Goal: Task Accomplishment & Management: Use online tool/utility

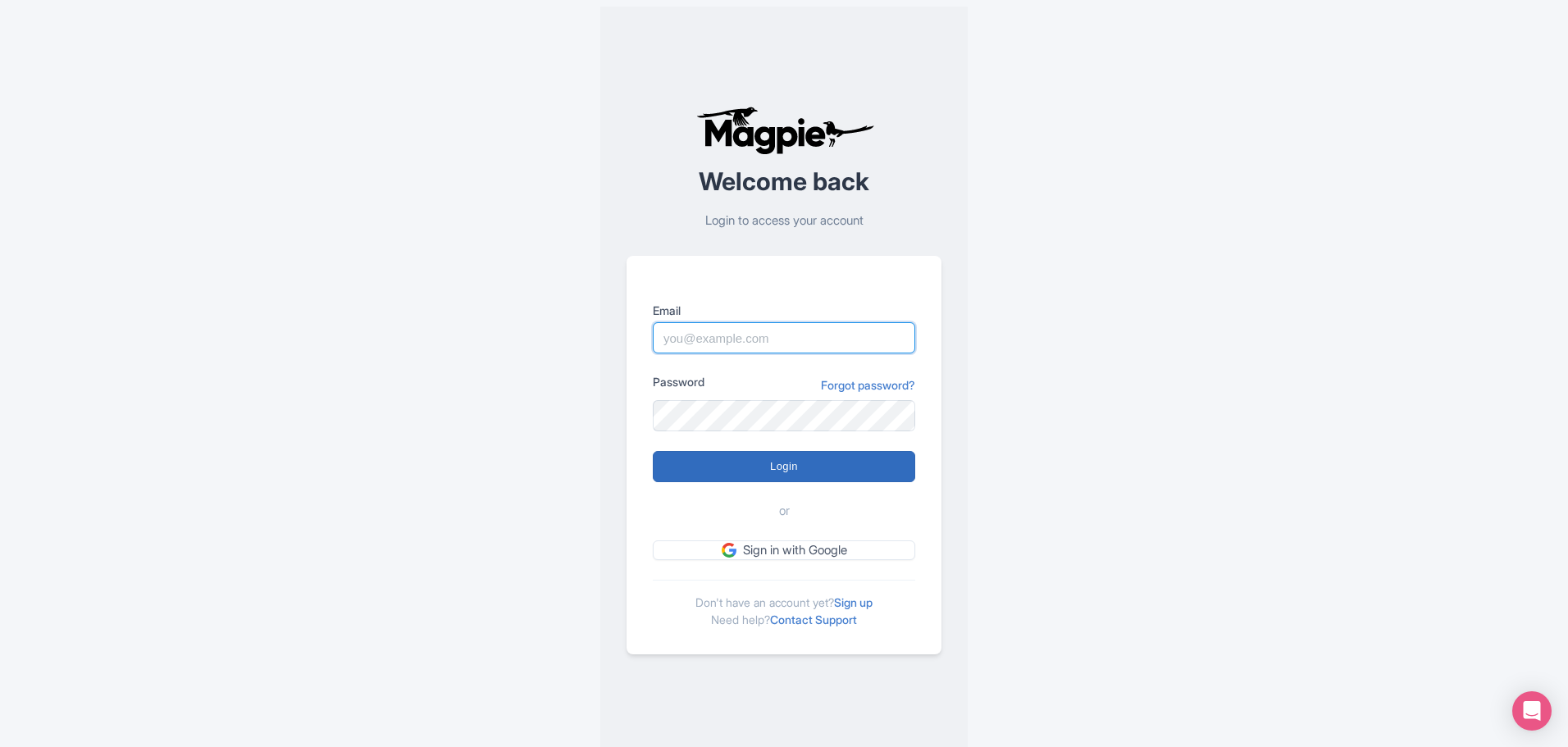
type input "bob.hornstein@intrepidtravel.com"
click at [811, 464] on input "Login" at bounding box center [784, 466] width 263 height 32
type input "Logging in..."
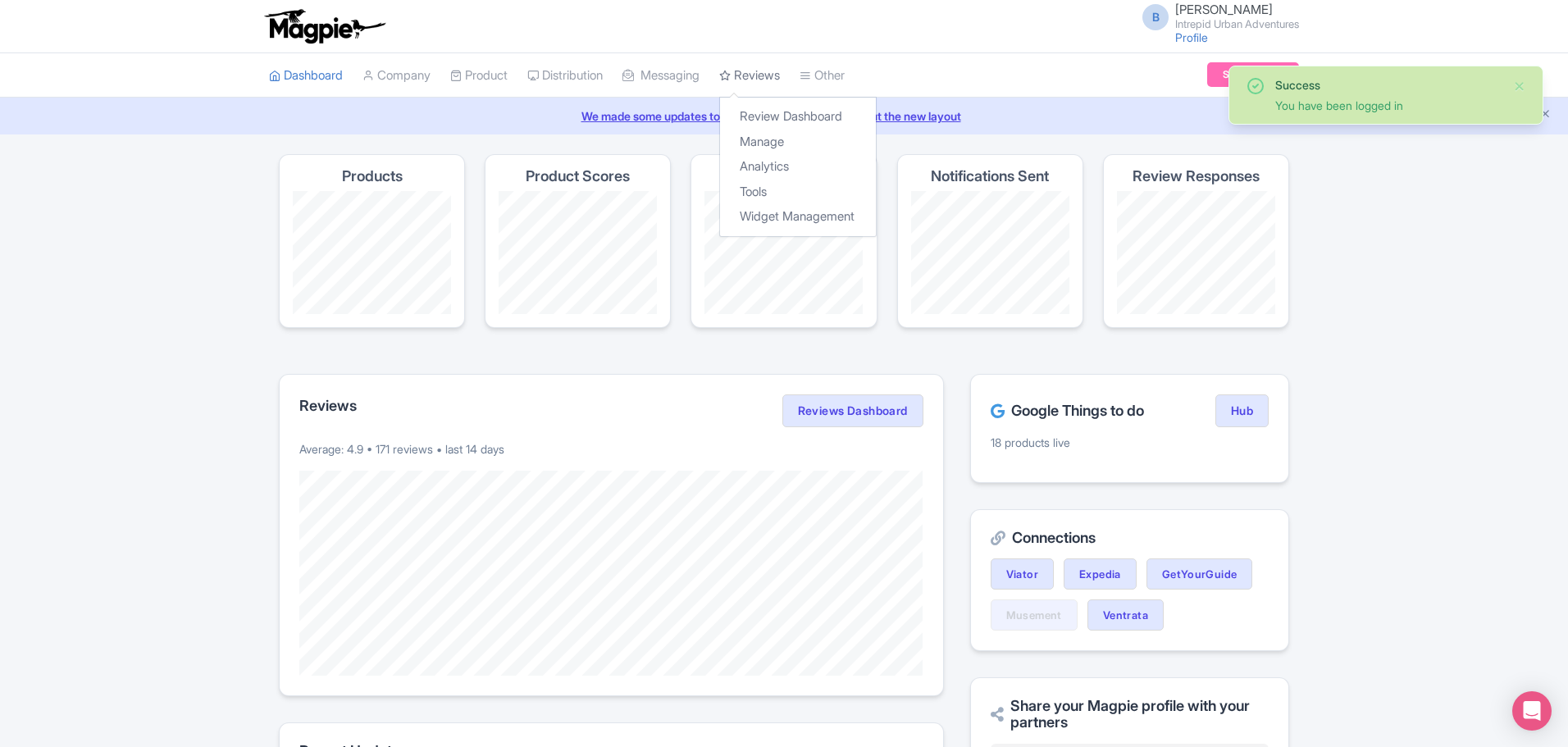
click at [780, 78] on link "Reviews" at bounding box center [750, 75] width 61 height 45
click at [776, 160] on link "Analytics" at bounding box center [798, 166] width 156 height 26
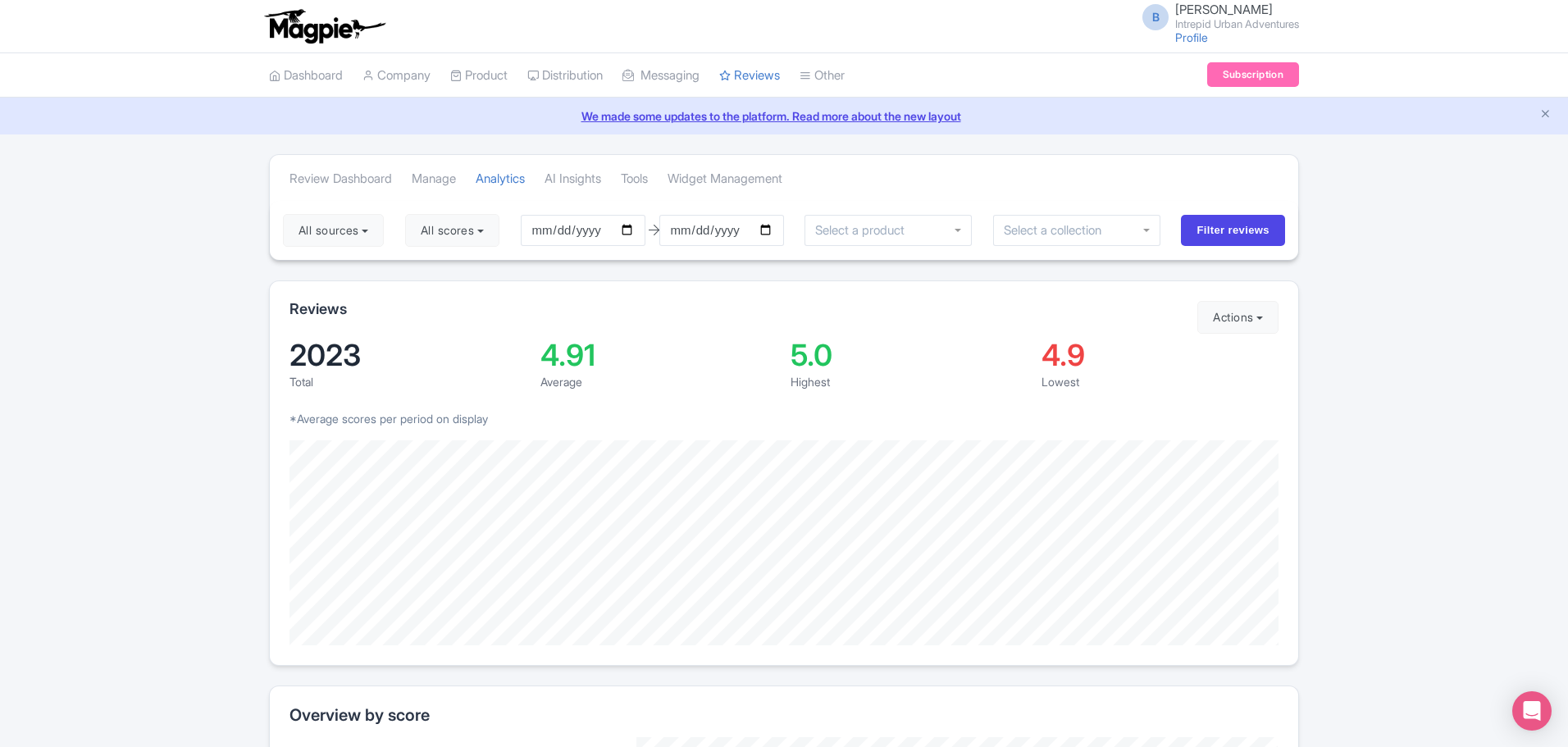
click at [896, 229] on input "select-one" at bounding box center [864, 229] width 98 height 14
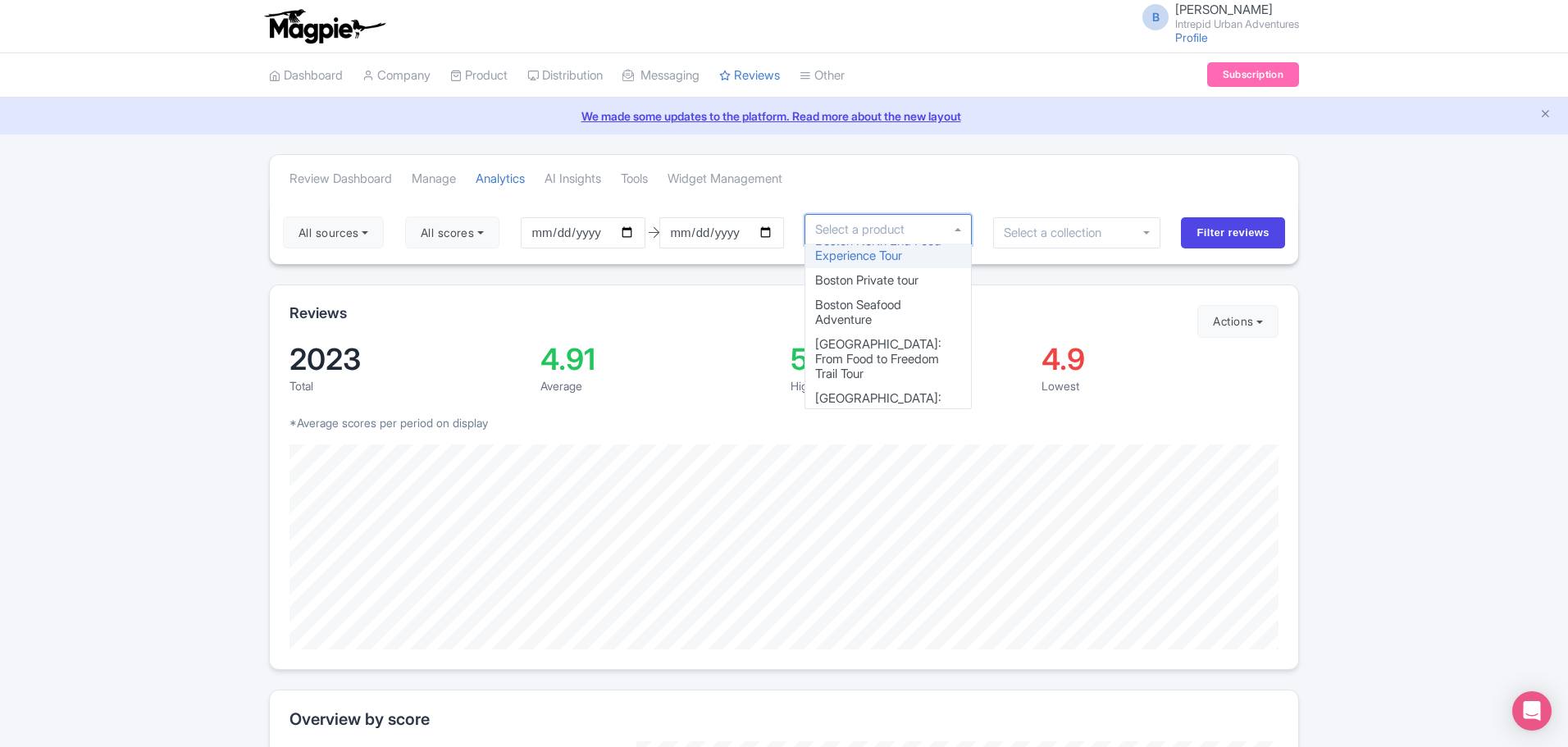
scroll to position [738, 0]
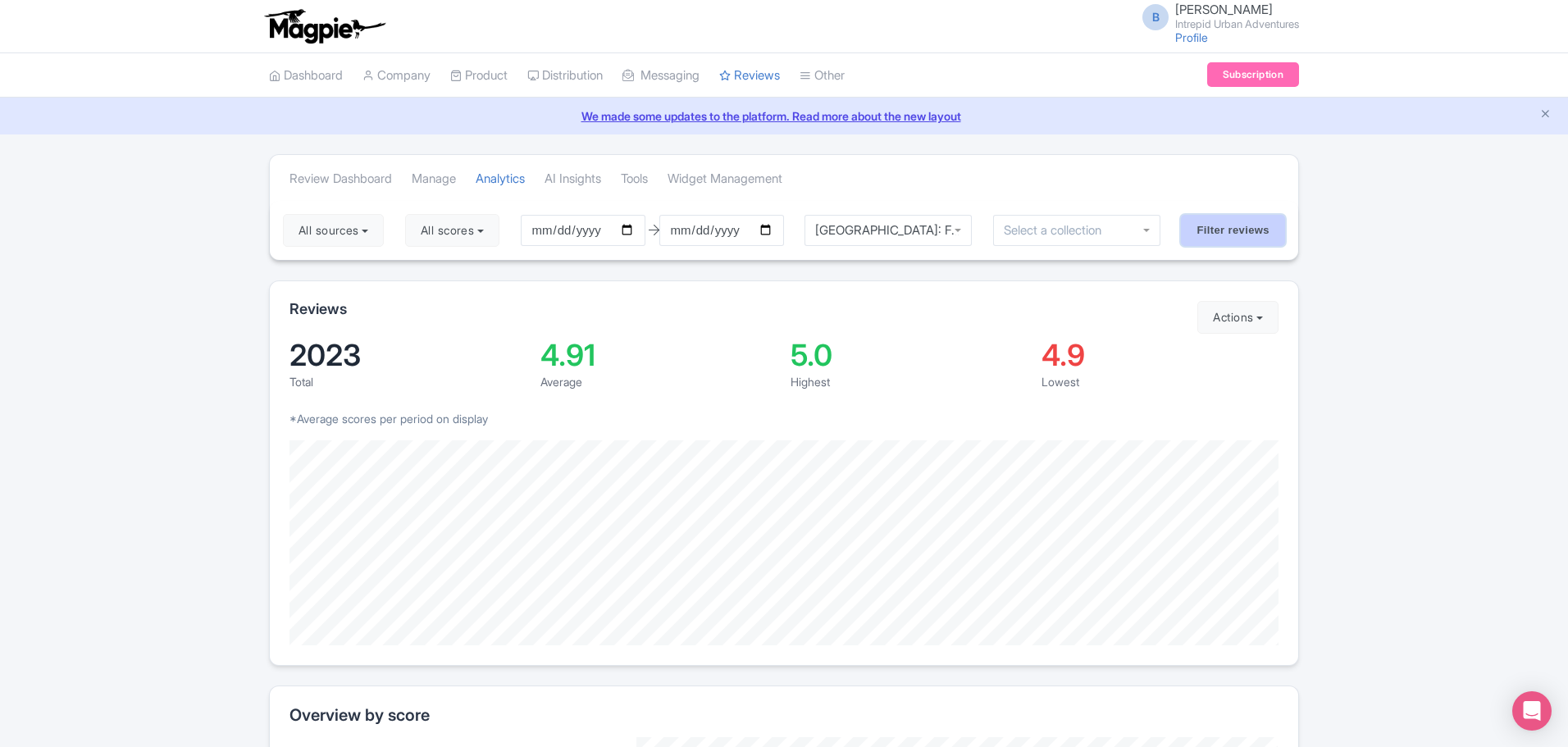
click at [1253, 228] on input "Filter reviews" at bounding box center [1233, 230] width 104 height 32
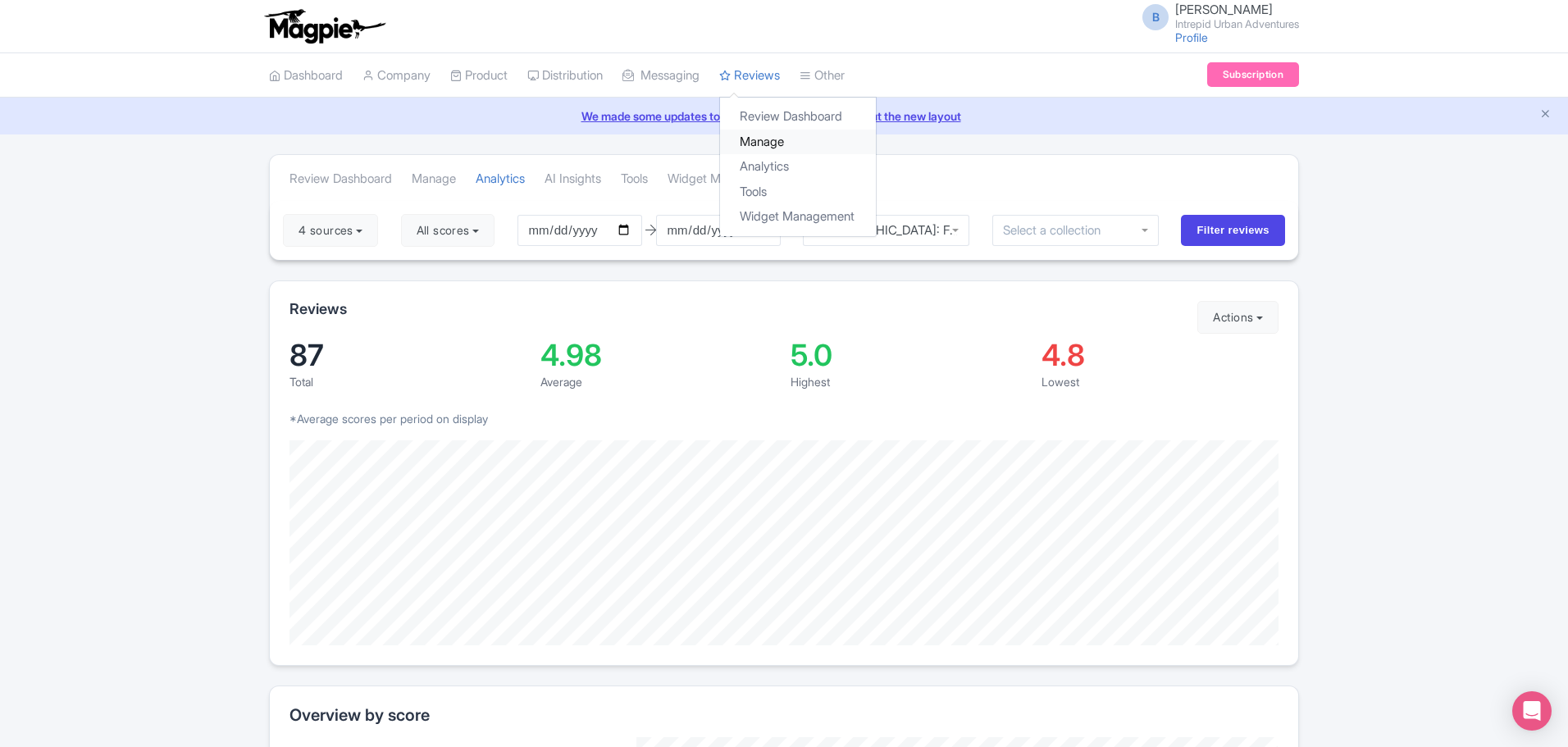
click at [767, 140] on link "Manage" at bounding box center [798, 142] width 156 height 26
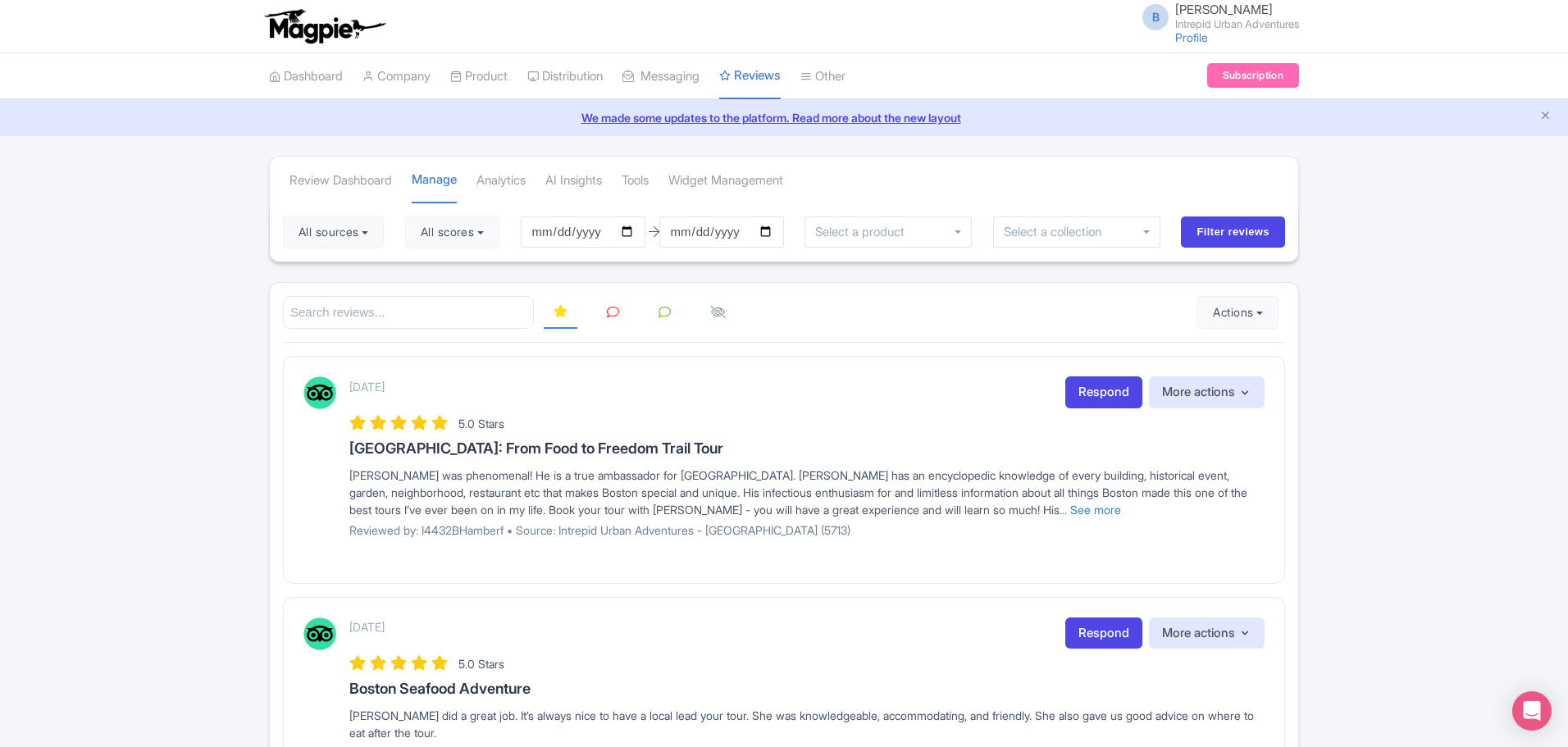
click at [1078, 233] on input "select-one" at bounding box center [1059, 231] width 109 height 14
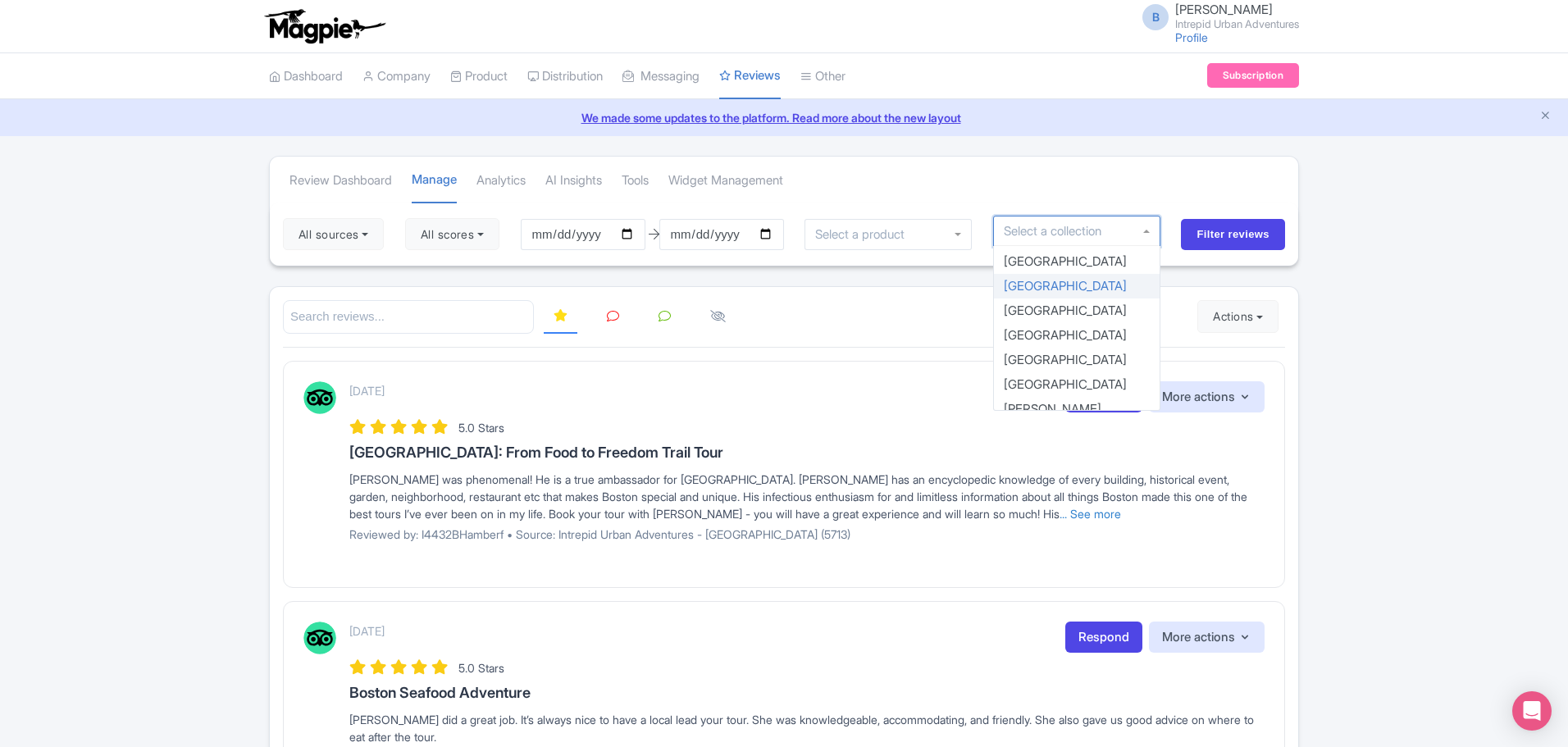
scroll to position [328, 0]
click at [846, 222] on div at bounding box center [888, 234] width 167 height 32
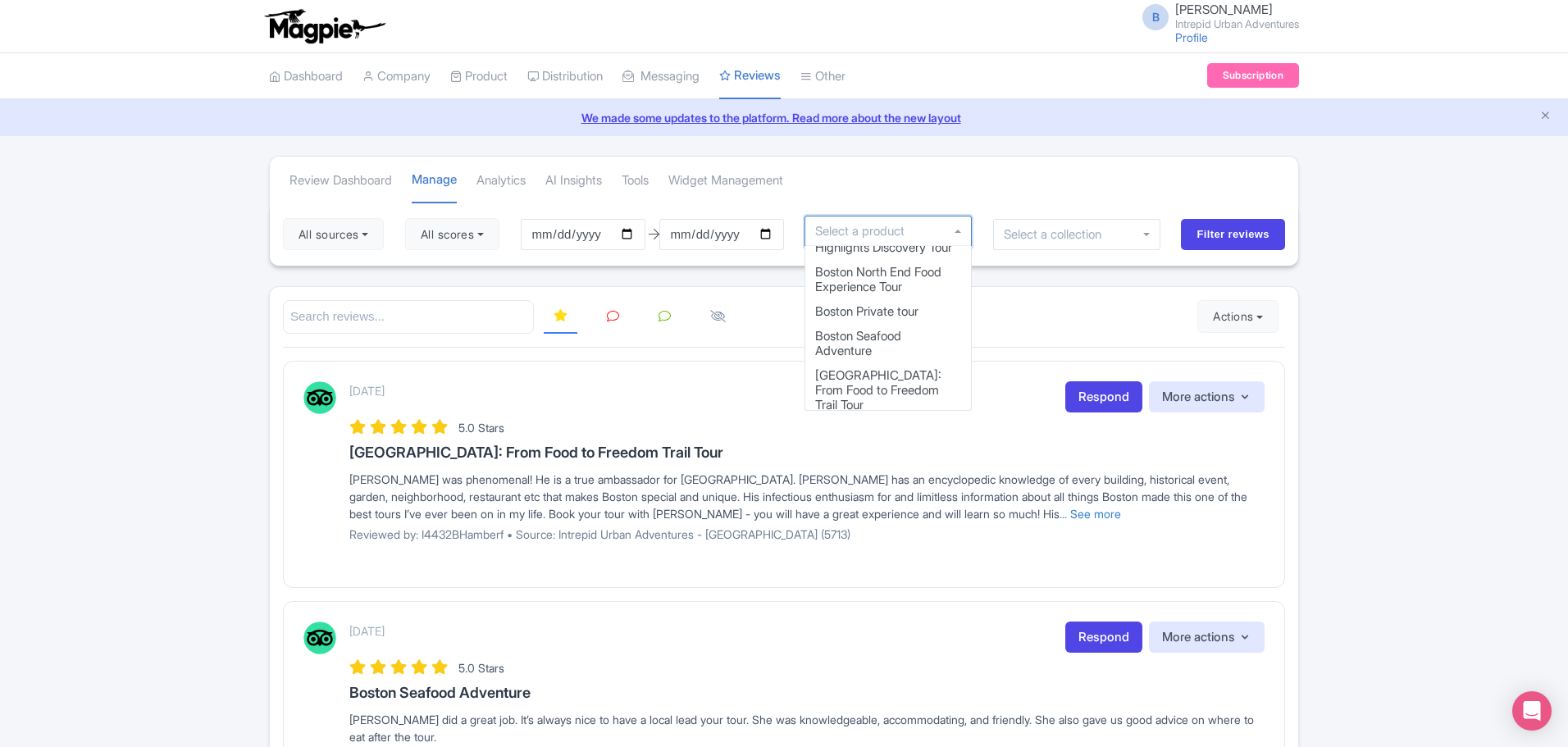
scroll to position [738, 0]
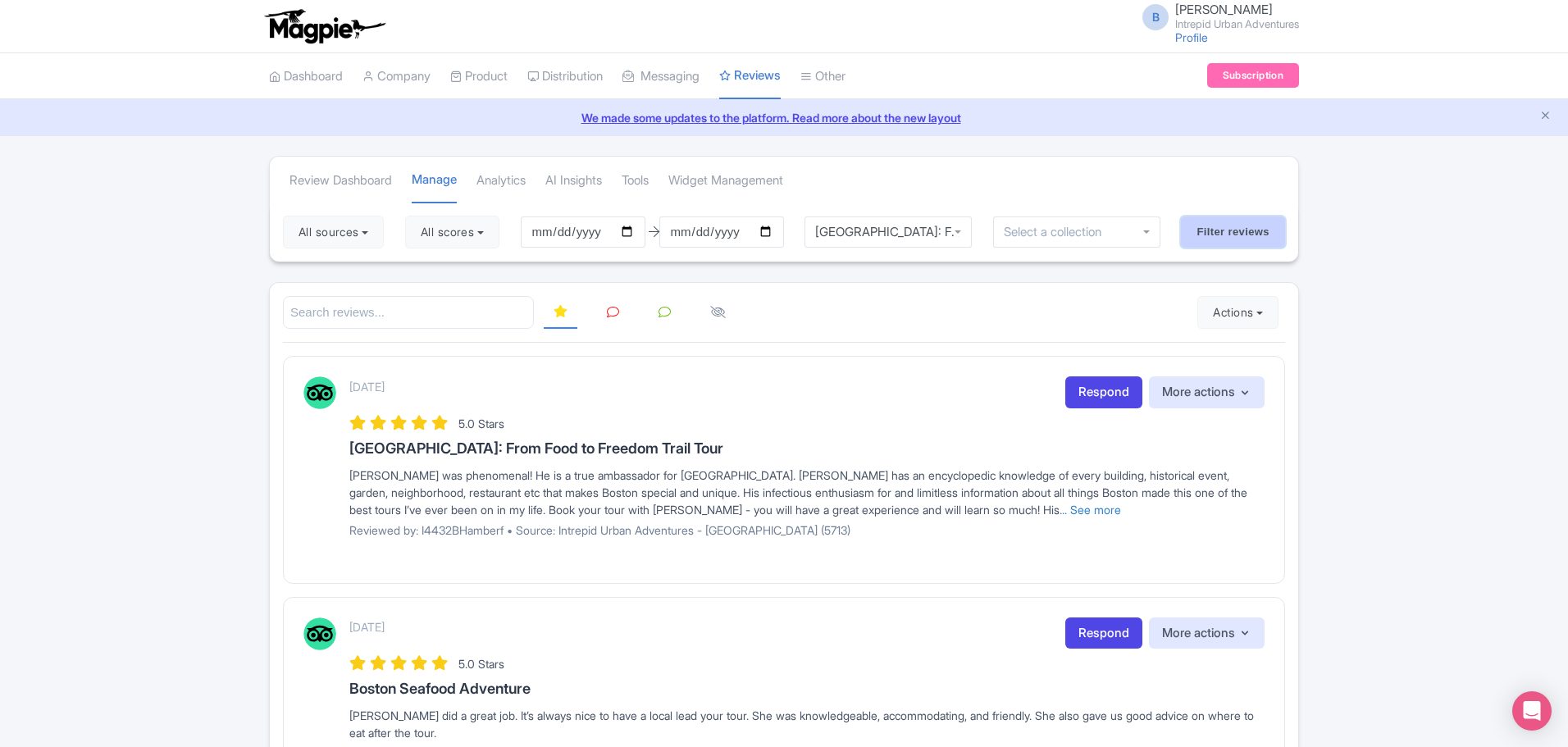
click at [1225, 231] on input "Filter reviews" at bounding box center [1233, 232] width 104 height 32
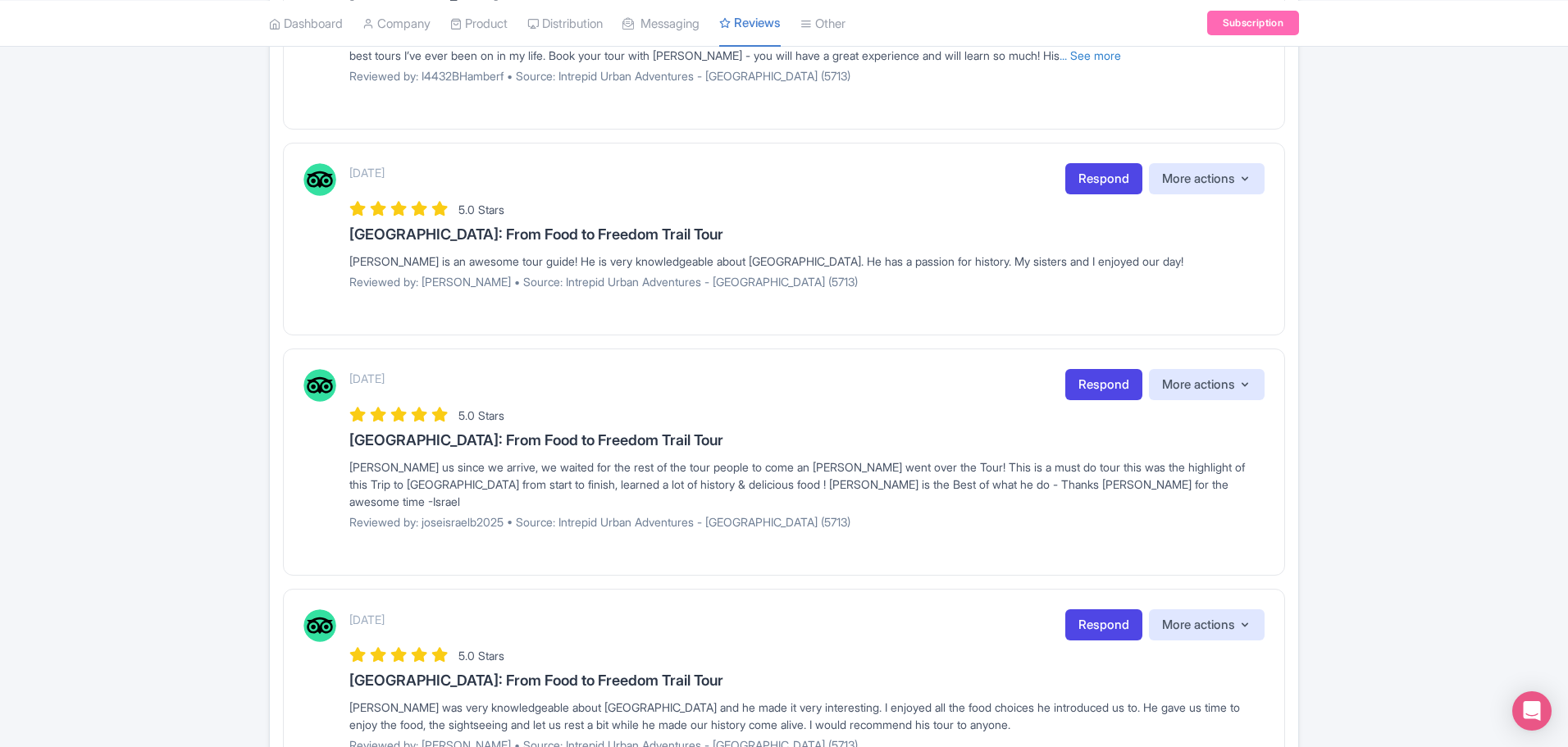
scroll to position [328, 0]
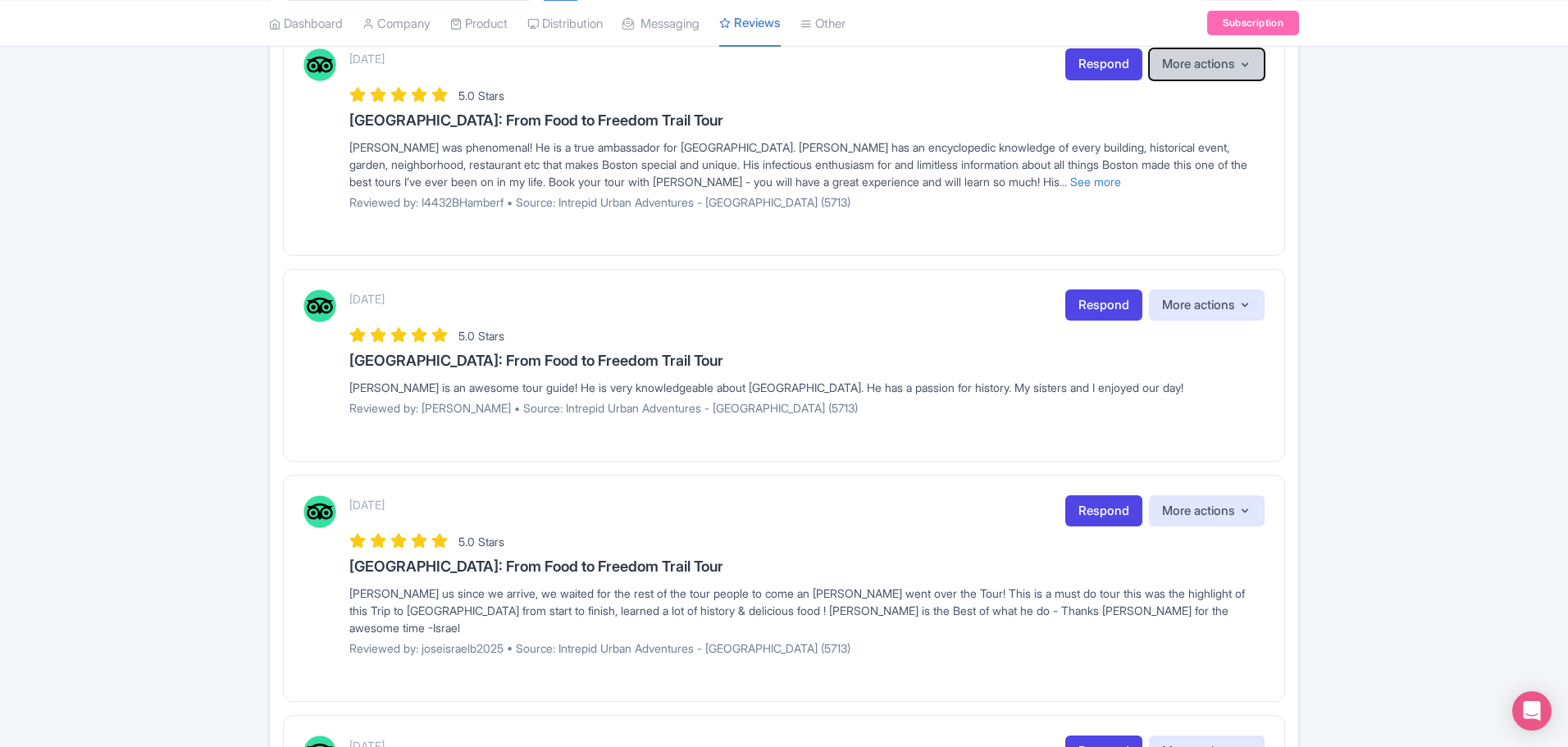
click at [1193, 65] on button "More actions" at bounding box center [1207, 64] width 116 height 32
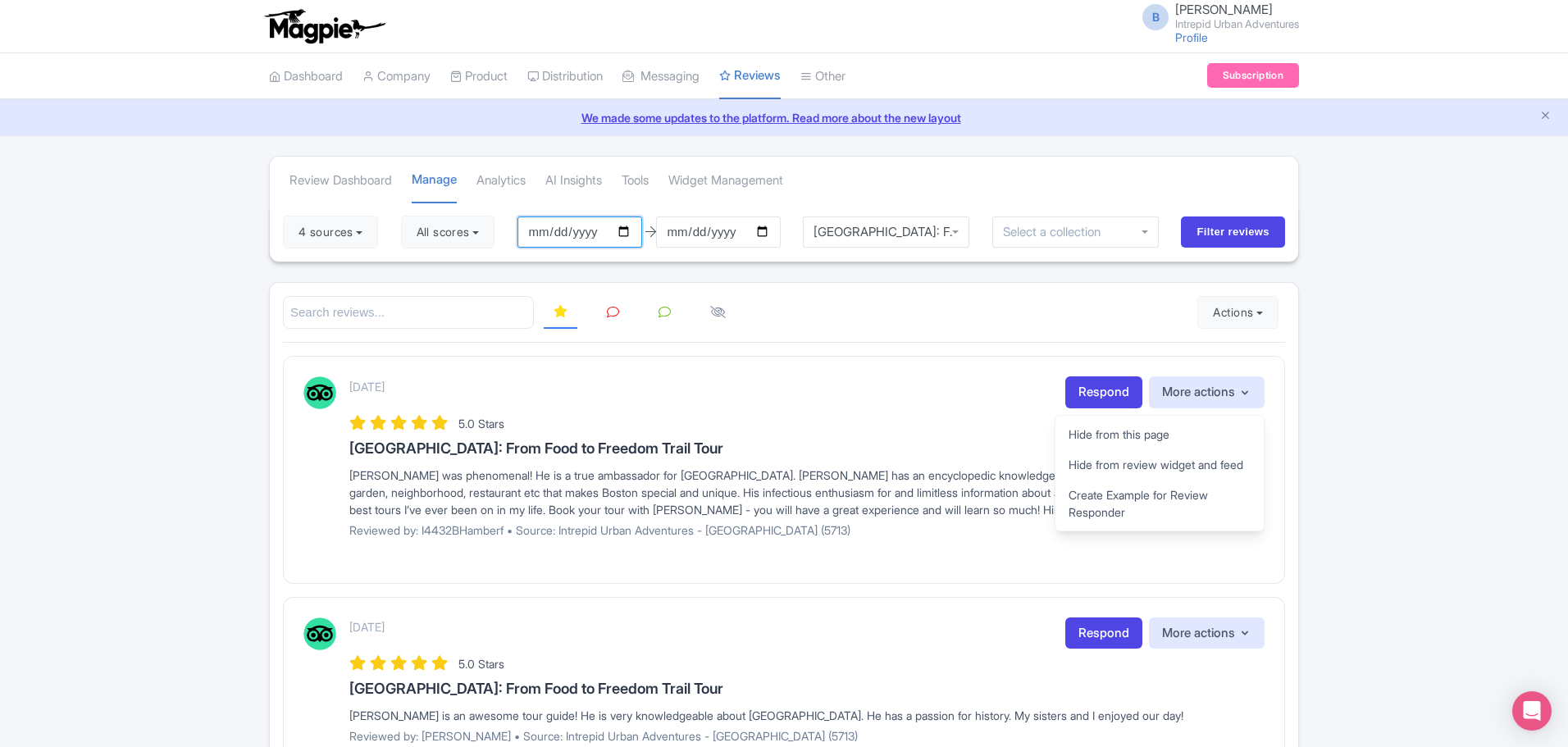
click at [632, 231] on input "[DATE]" at bounding box center [580, 232] width 124 height 32
type input "2025-01-26"
click at [1115, 229] on div at bounding box center [1076, 232] width 167 height 32
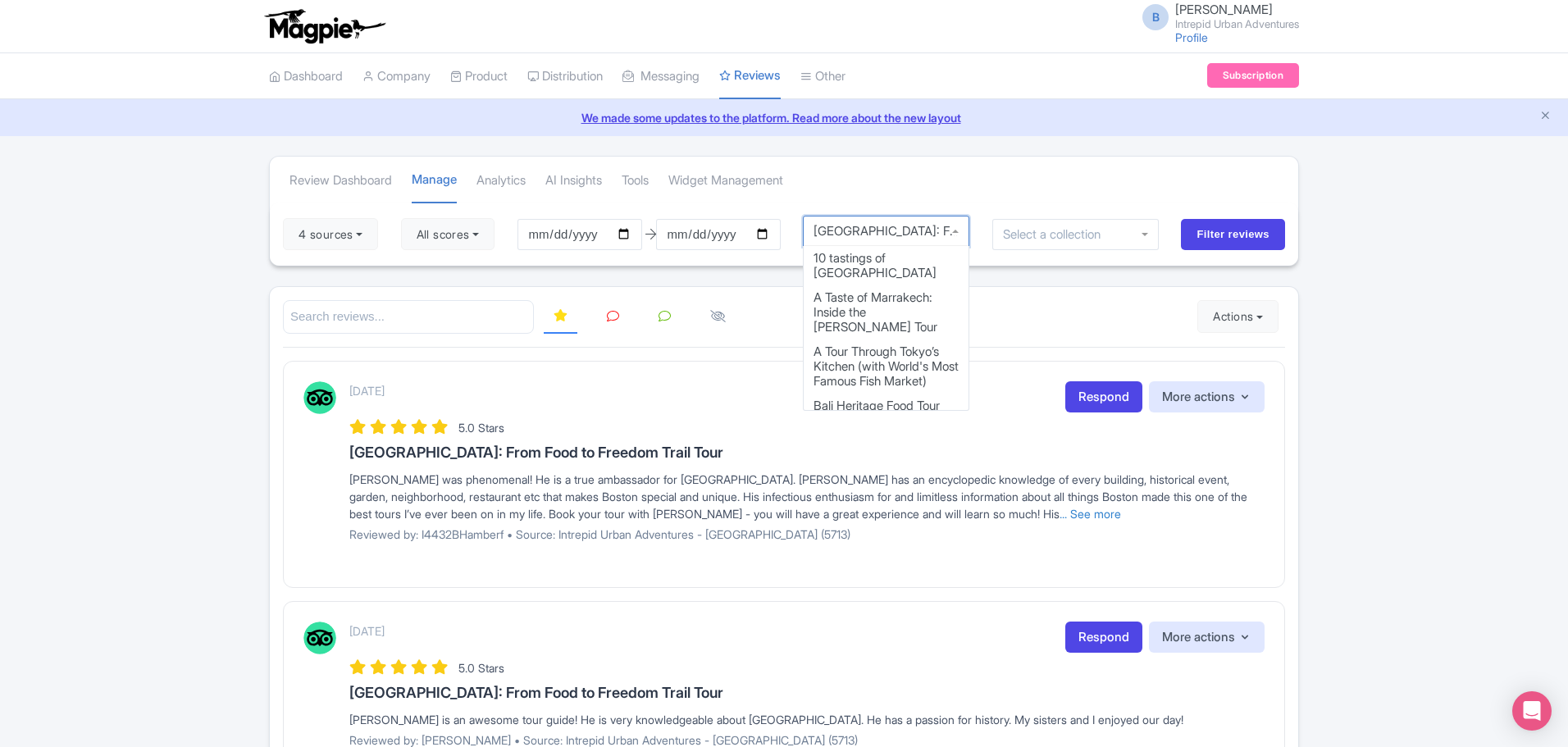
click at [969, 231] on div "[GEOGRAPHIC_DATA]: From Food to Freedom Trail Tour" at bounding box center [886, 231] width 167 height 32
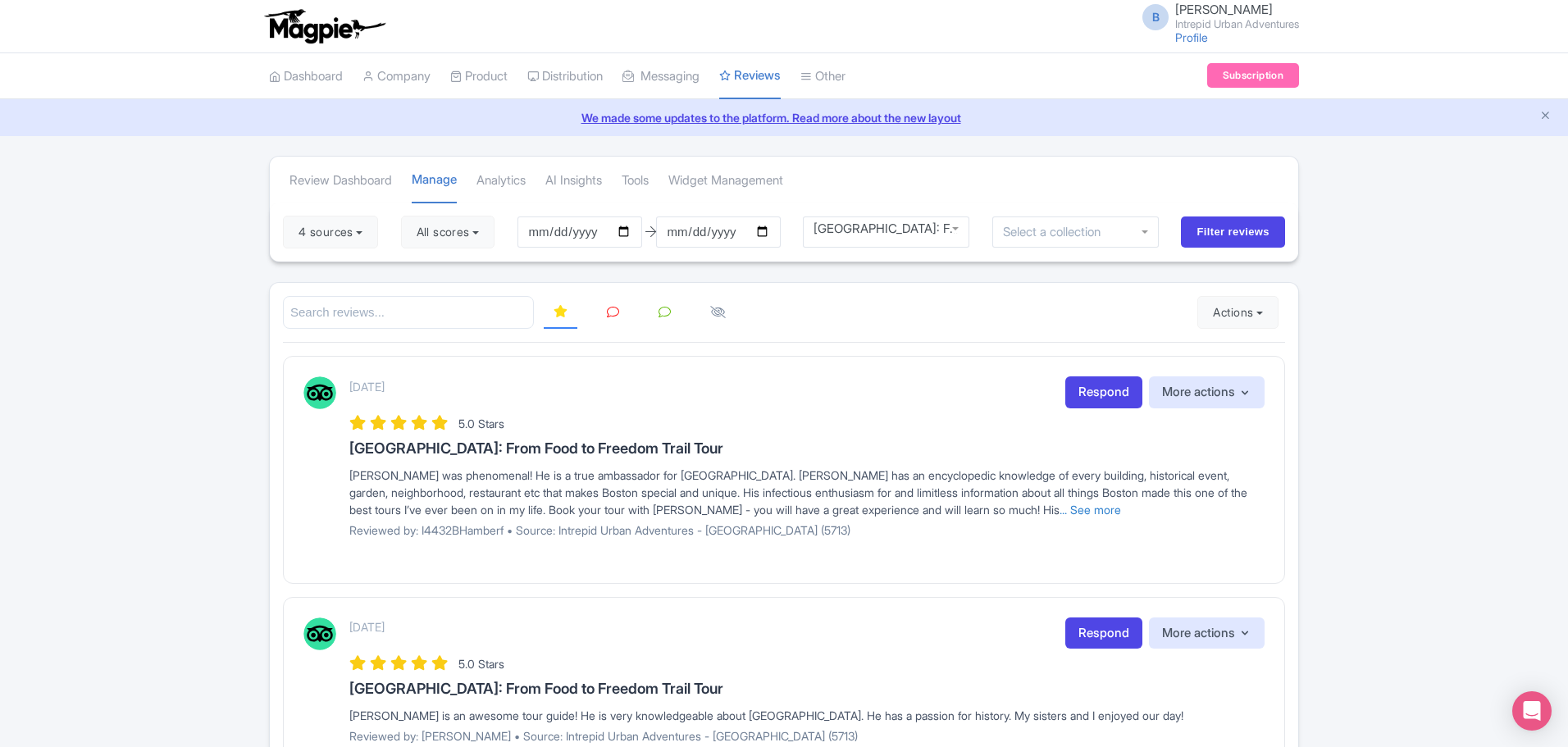
scroll to position [3, 0]
drag, startPoint x: 991, startPoint y: 158, endPoint x: 991, endPoint y: 175, distance: 17.0
click at [993, 162] on div "Review Dashboard Manage Analytics AI Insights Tools Widget Management" at bounding box center [784, 180] width 1028 height 46
click at [779, 113] on link "Review Dashboard" at bounding box center [798, 118] width 156 height 26
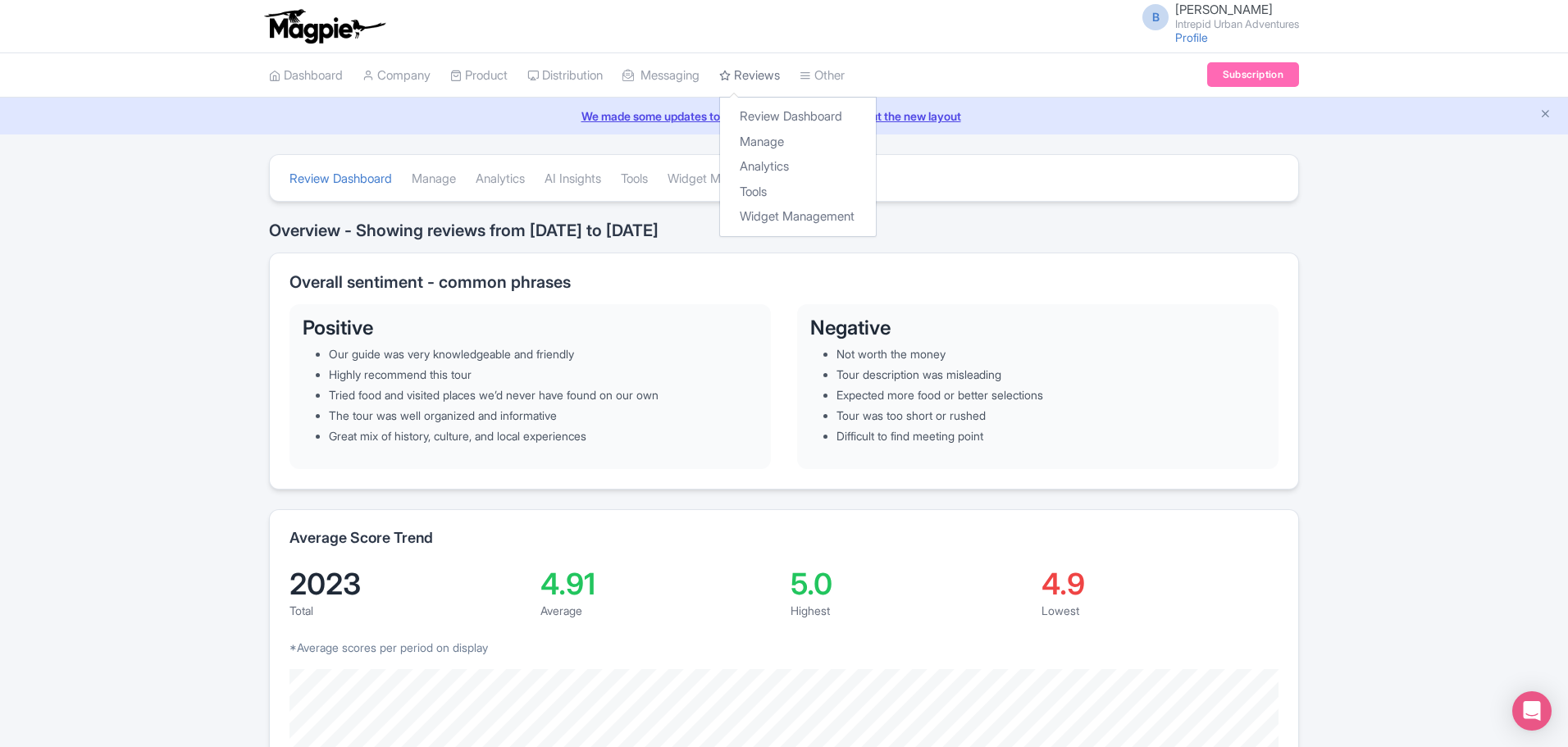
click at [780, 75] on link "Reviews" at bounding box center [750, 75] width 61 height 45
click at [773, 171] on link "Analytics" at bounding box center [798, 166] width 156 height 26
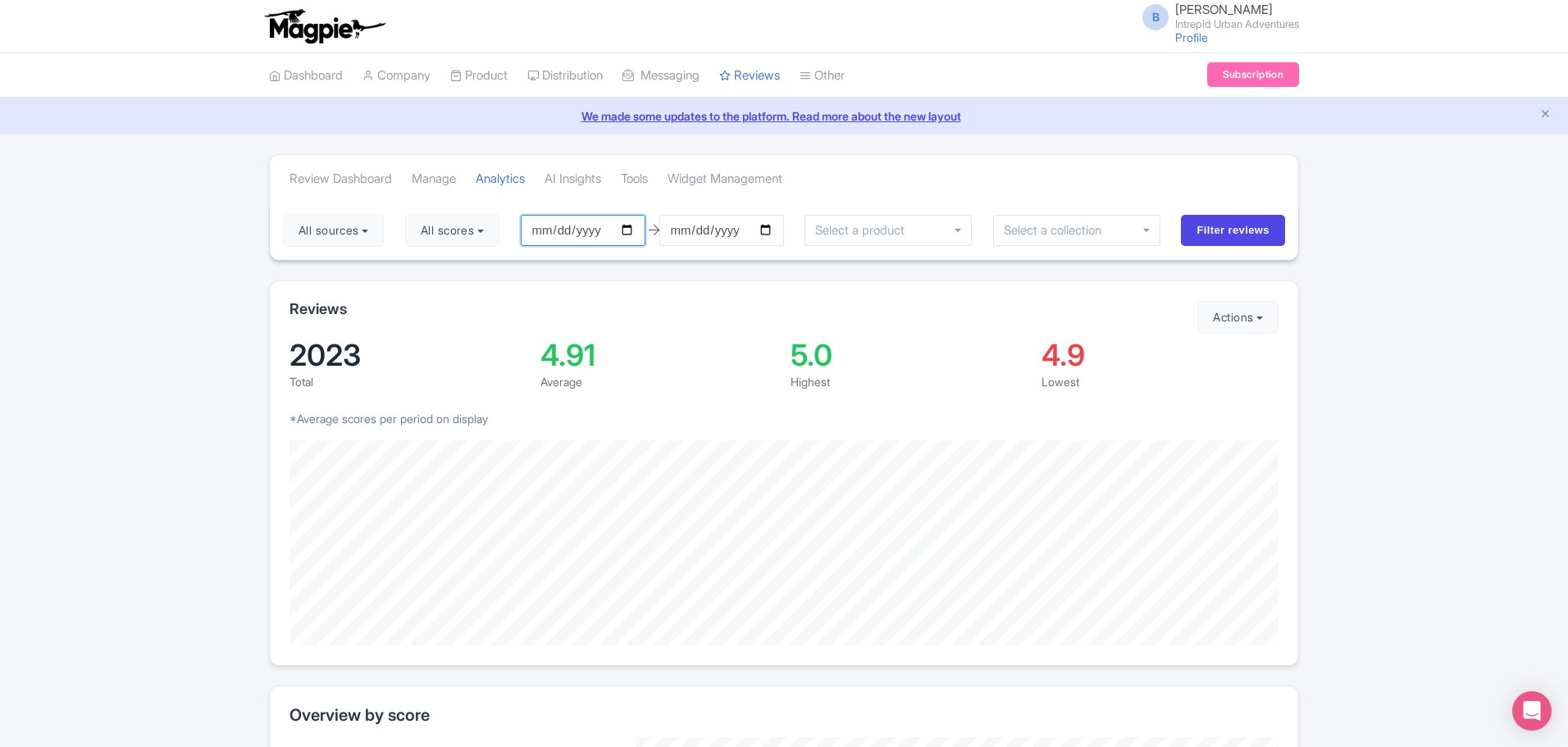
click at [634, 230] on input "2025-06-26" at bounding box center [583, 230] width 124 height 32
type input "[DATE]"
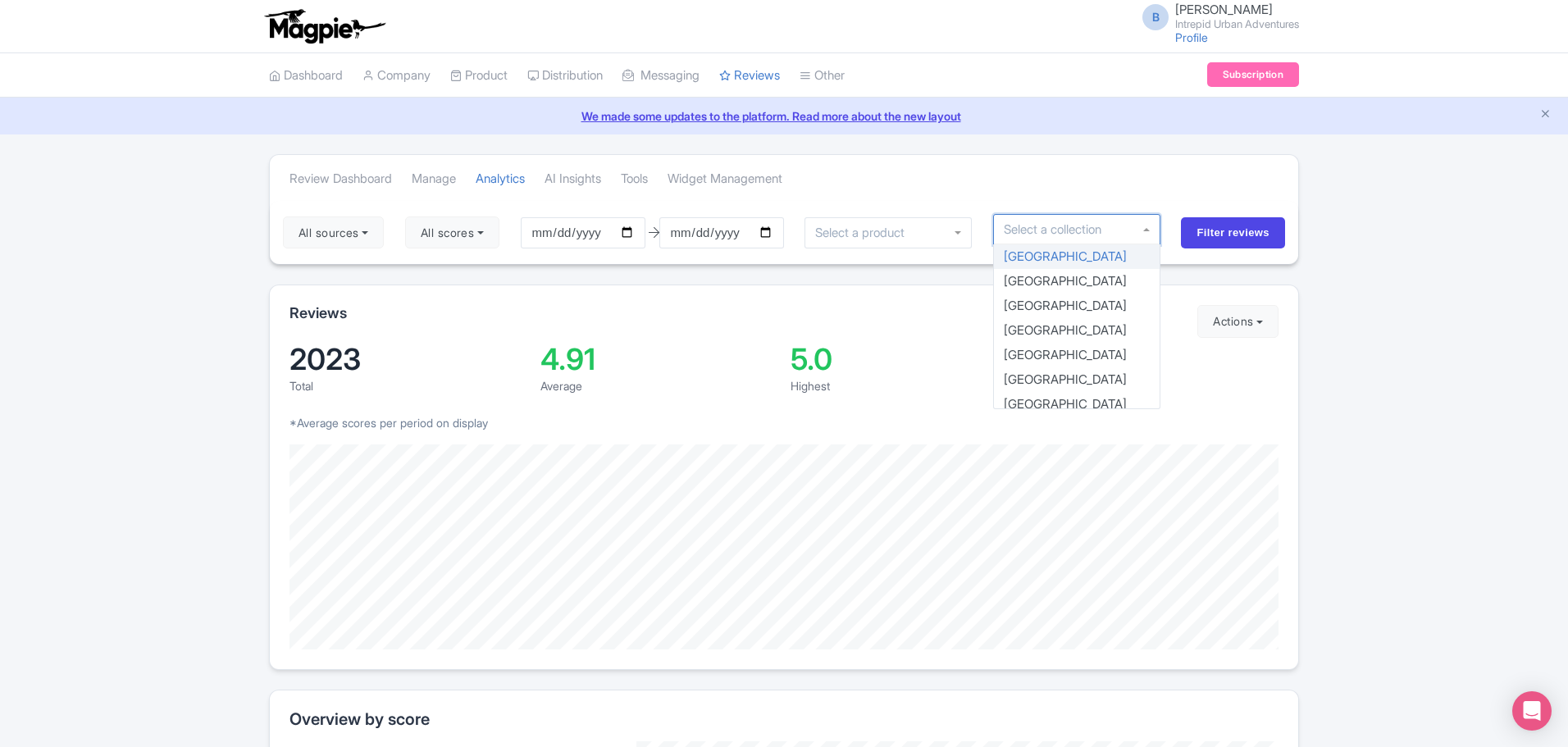
click at [1132, 228] on div at bounding box center [1077, 229] width 167 height 32
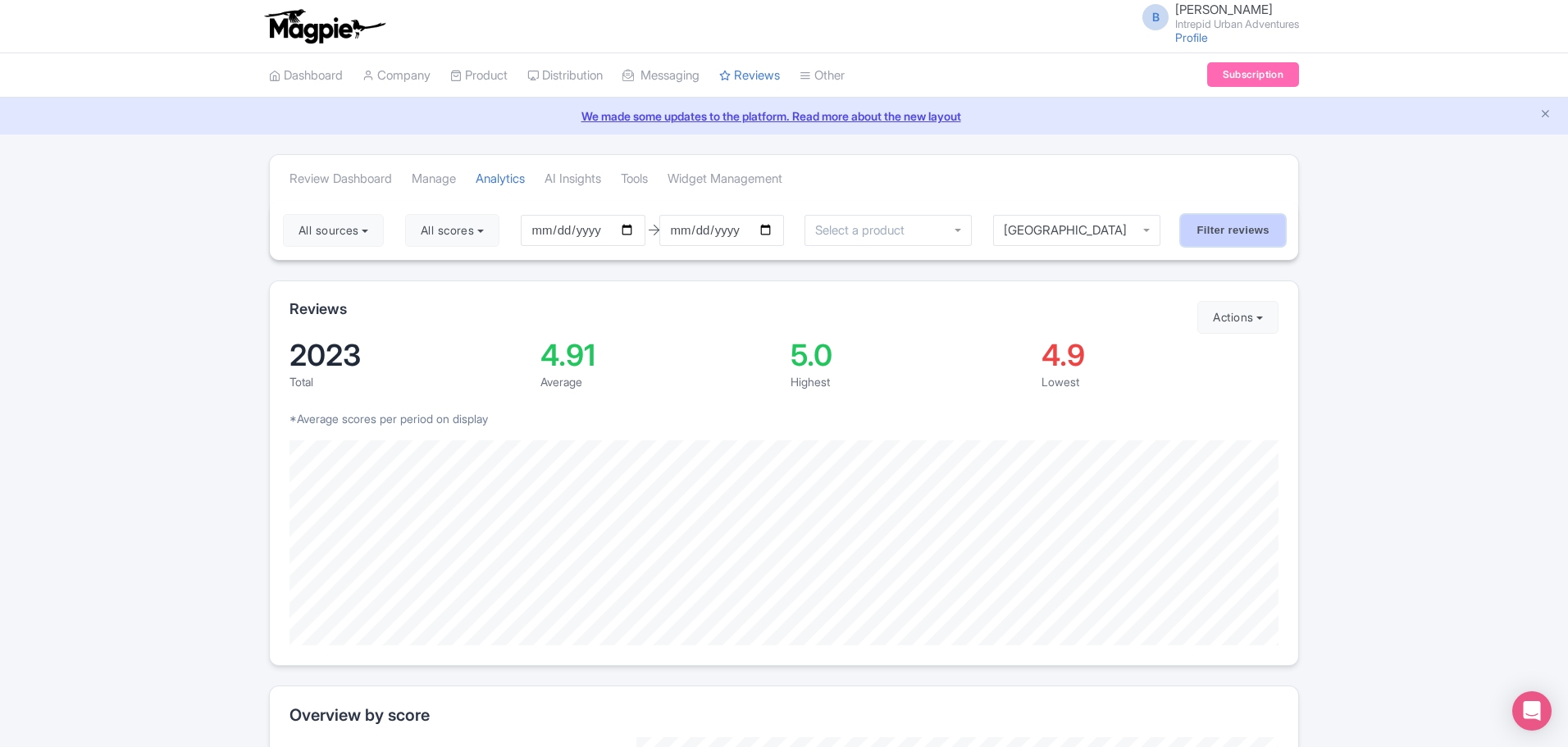
click at [1238, 236] on input "Filter reviews" at bounding box center [1233, 230] width 104 height 32
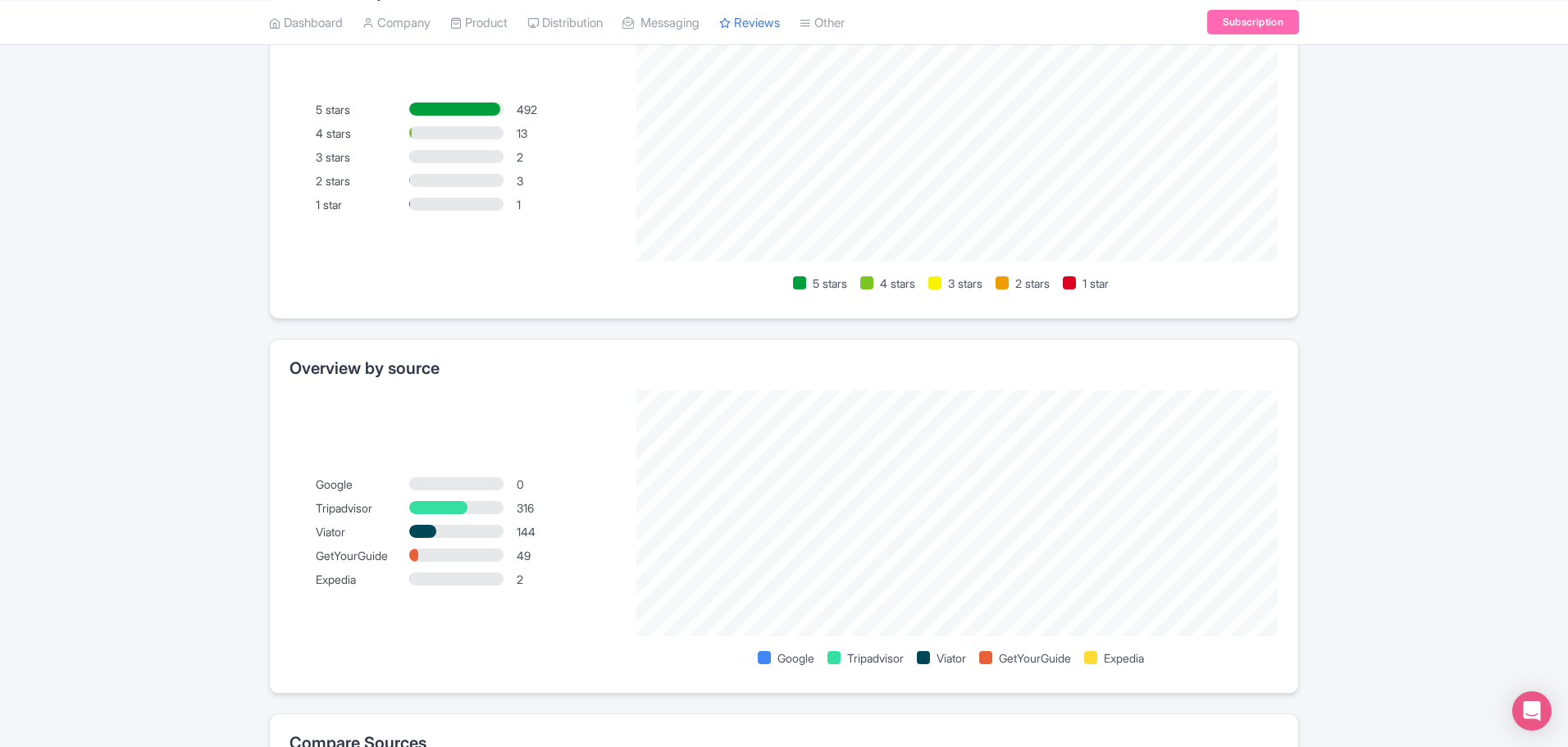
scroll to position [738, 0]
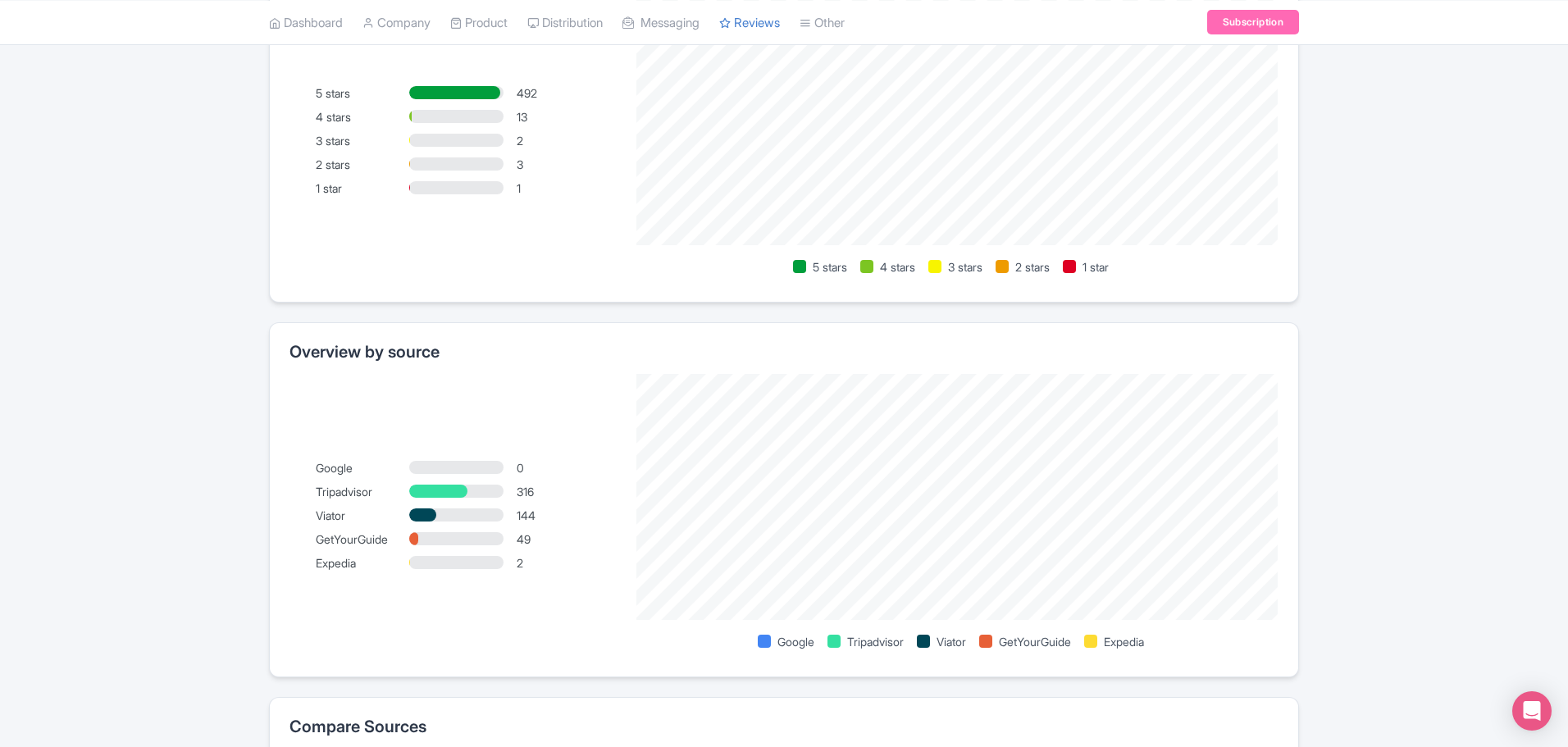
click at [420, 541] on div at bounding box center [456, 539] width 94 height 13
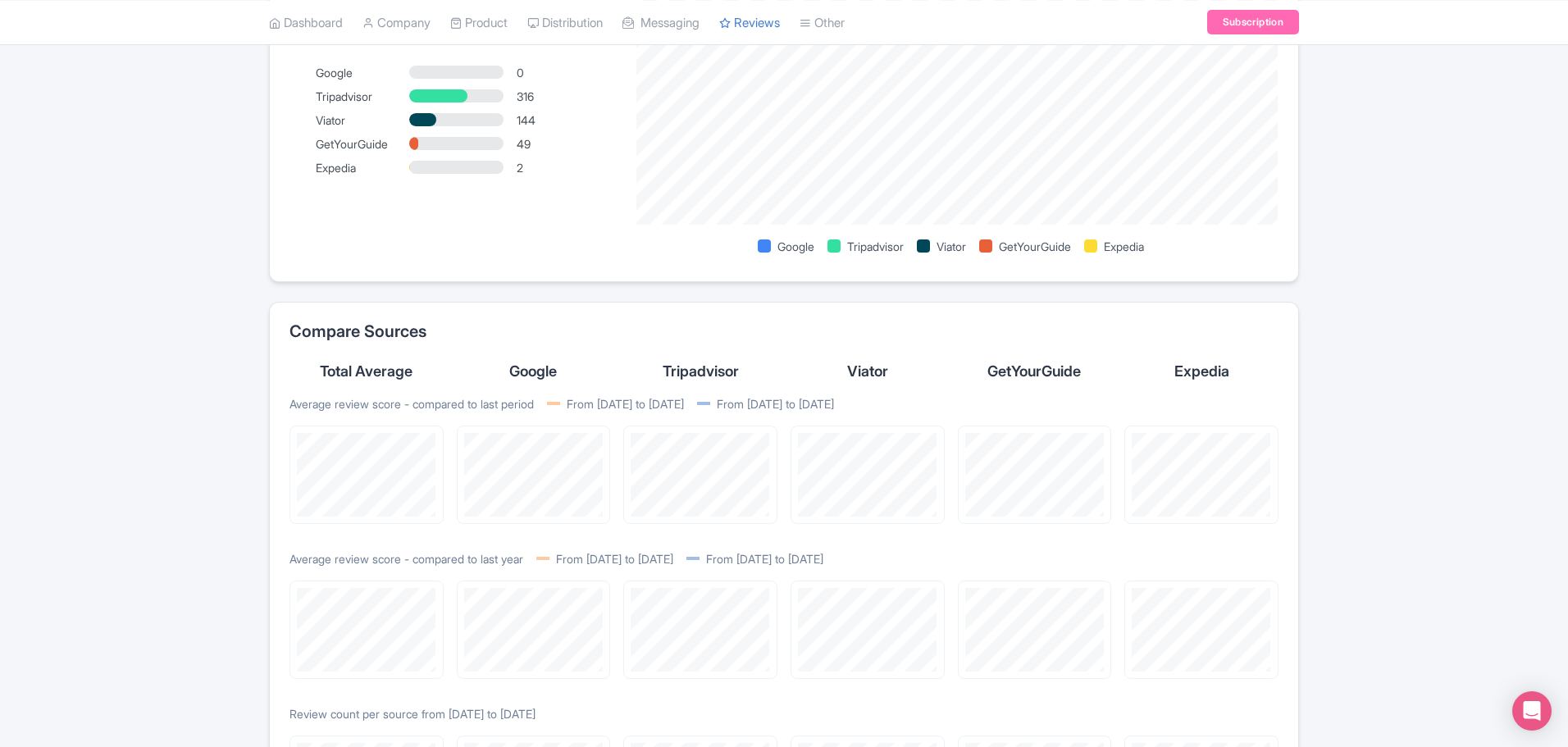
scroll to position [1148, 0]
